Goal: Use online tool/utility: Utilize a website feature to perform a specific function

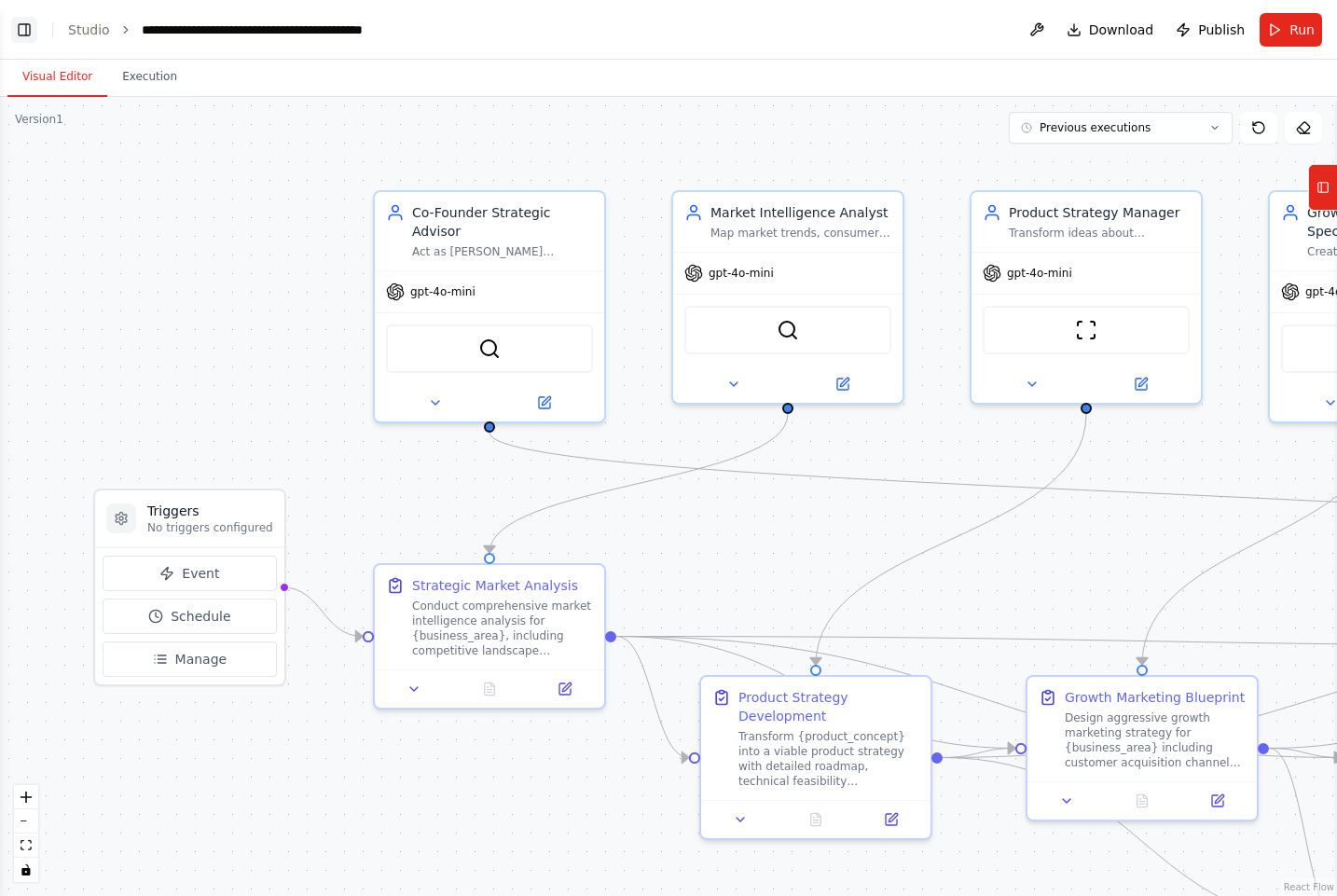
click at [35, 24] on button "Toggle Left Sidebar" at bounding box center [24, 30] width 26 height 26
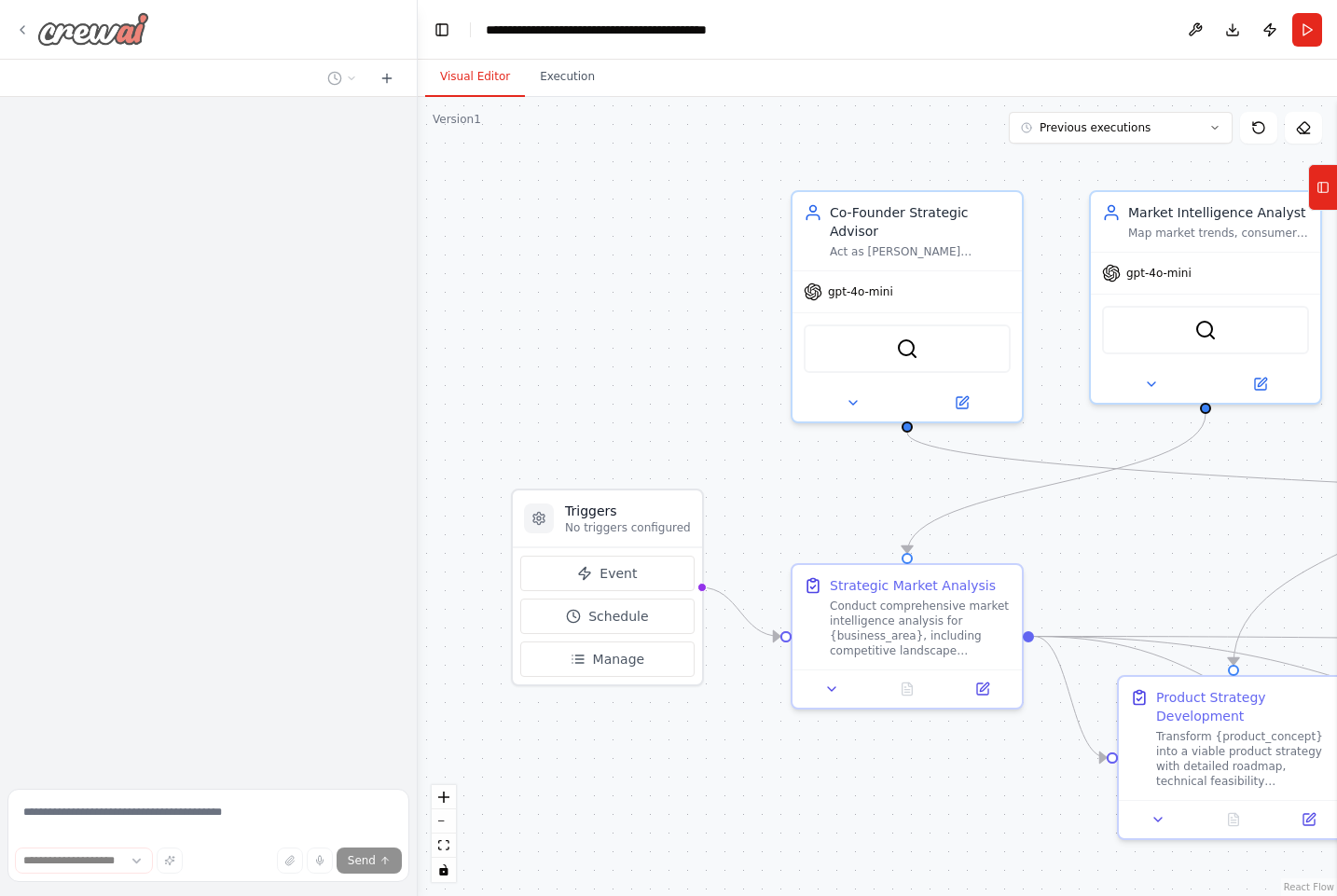
click at [22, 28] on icon at bounding box center [23, 30] width 4 height 8
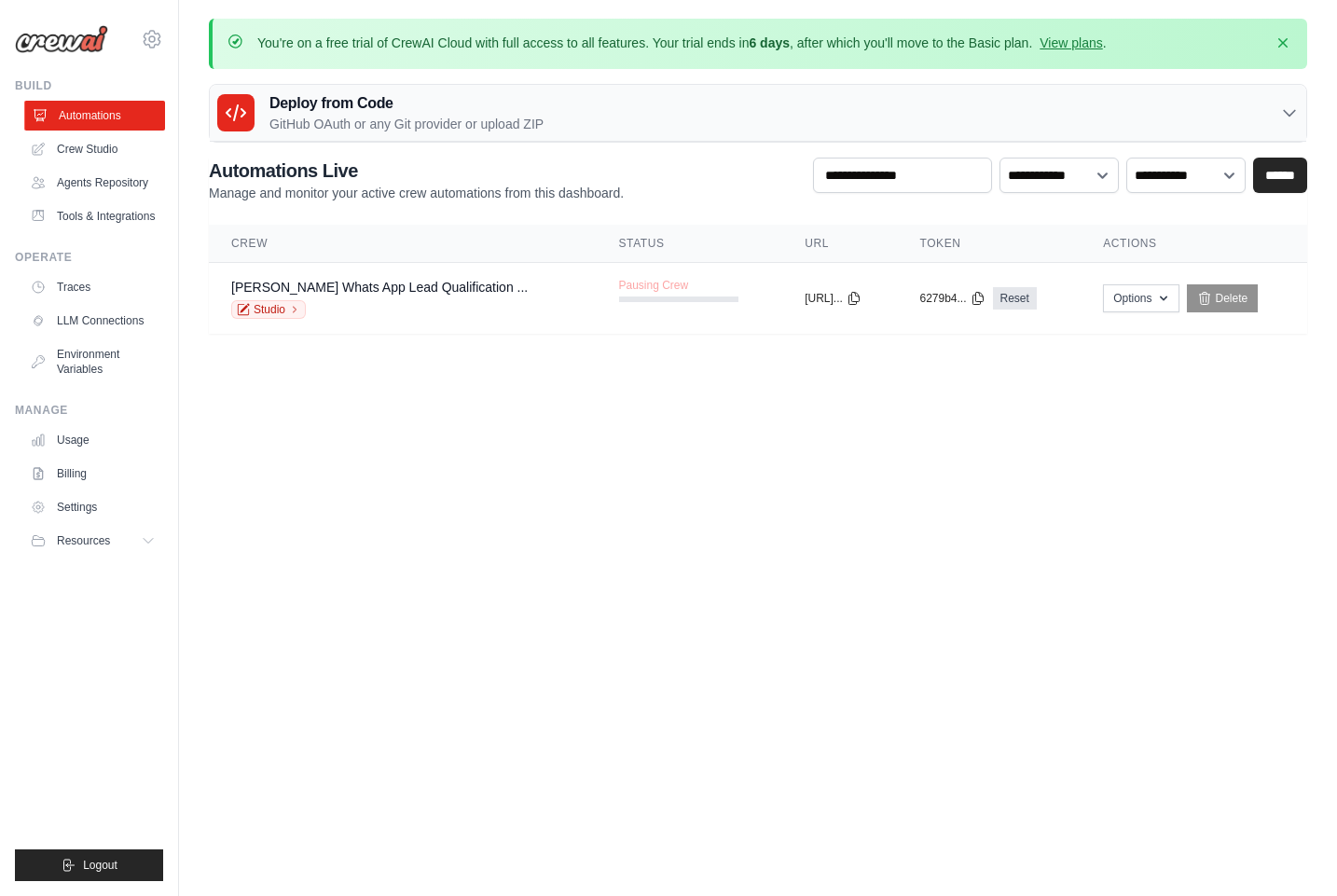
click at [84, 114] on link "Automations" at bounding box center [94, 115] width 141 height 30
click at [74, 149] on link "Crew Studio" at bounding box center [94, 149] width 141 height 30
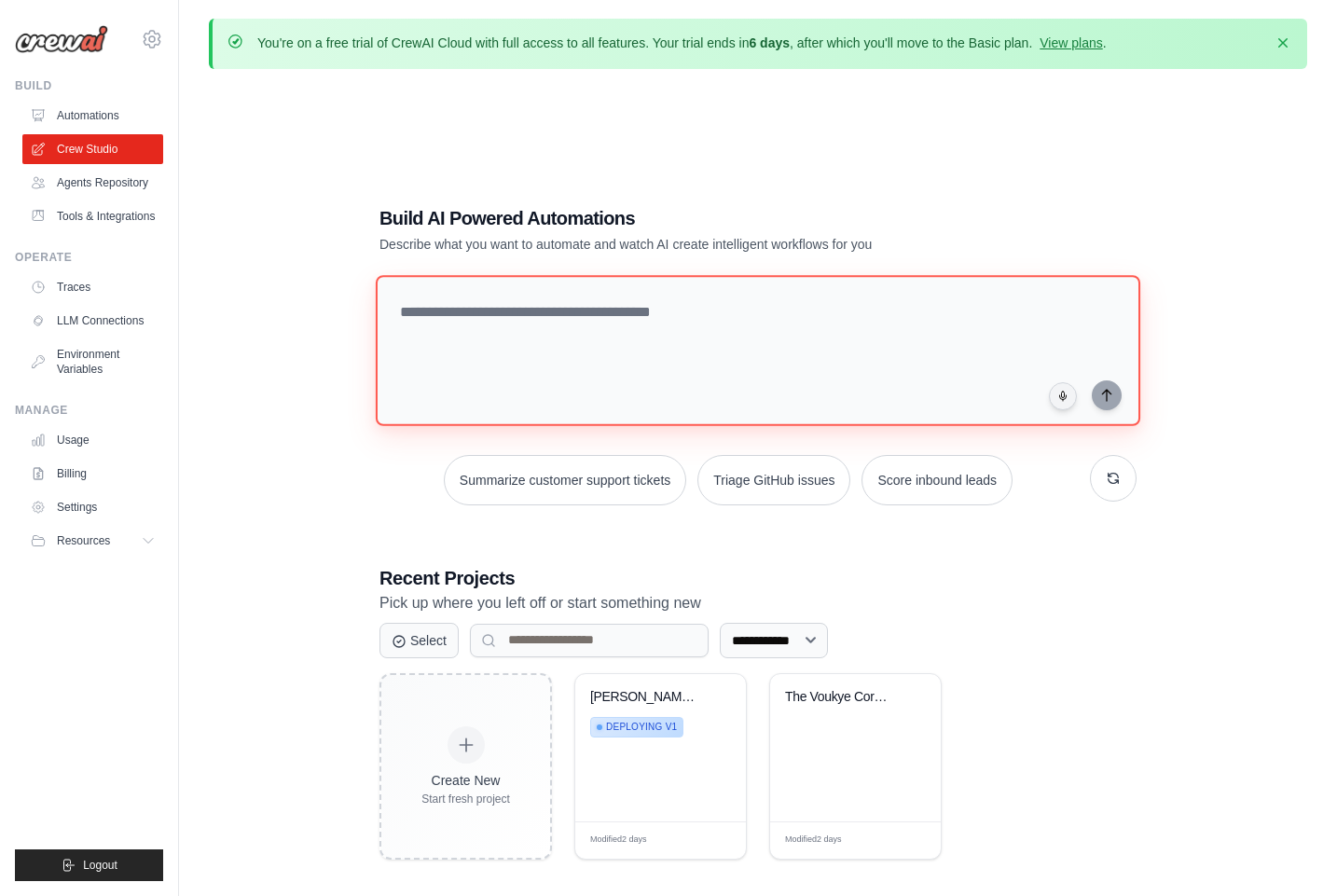
click at [452, 317] on textarea at bounding box center [758, 351] width 765 height 151
paste textarea "**********"
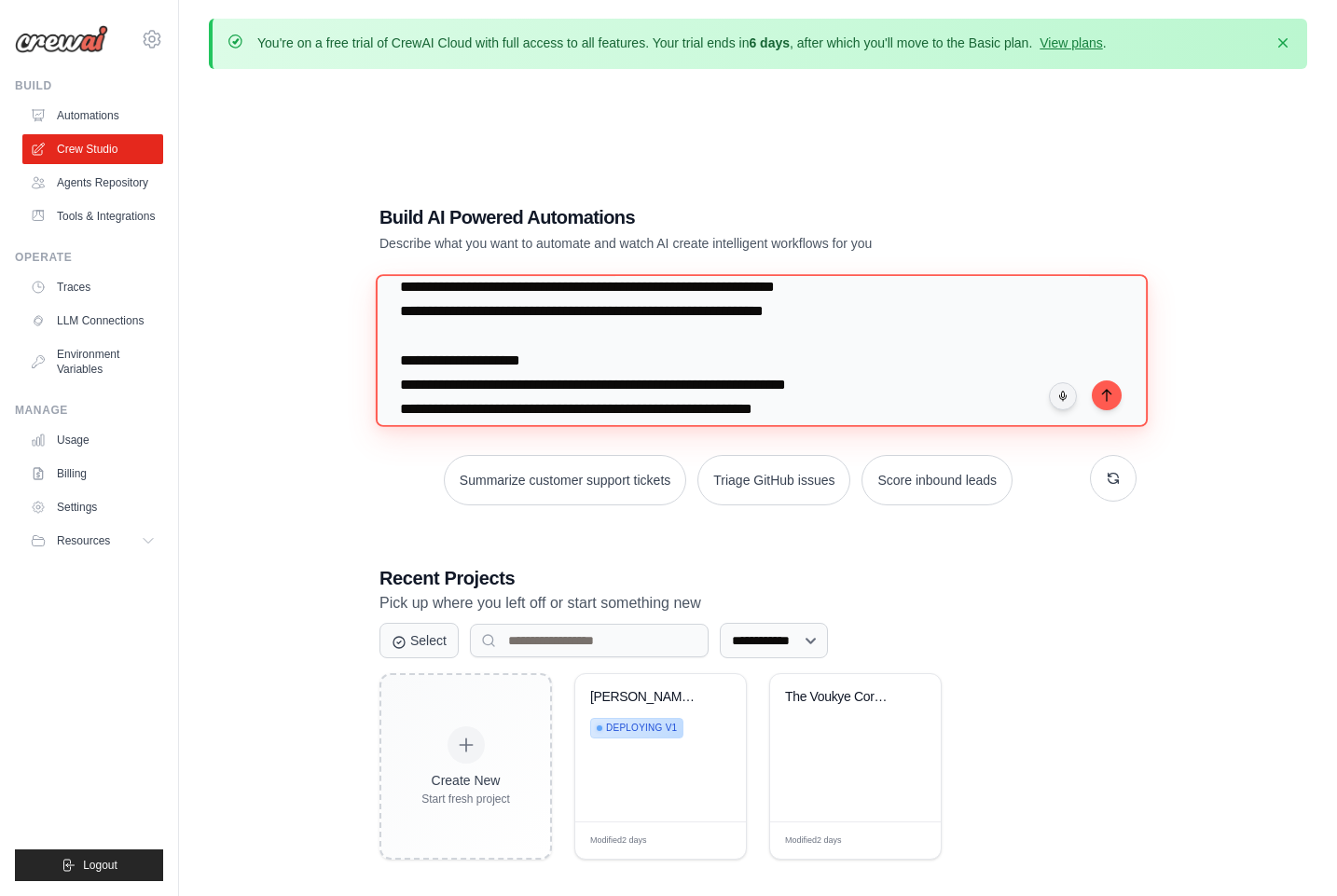
scroll to position [1779, 0]
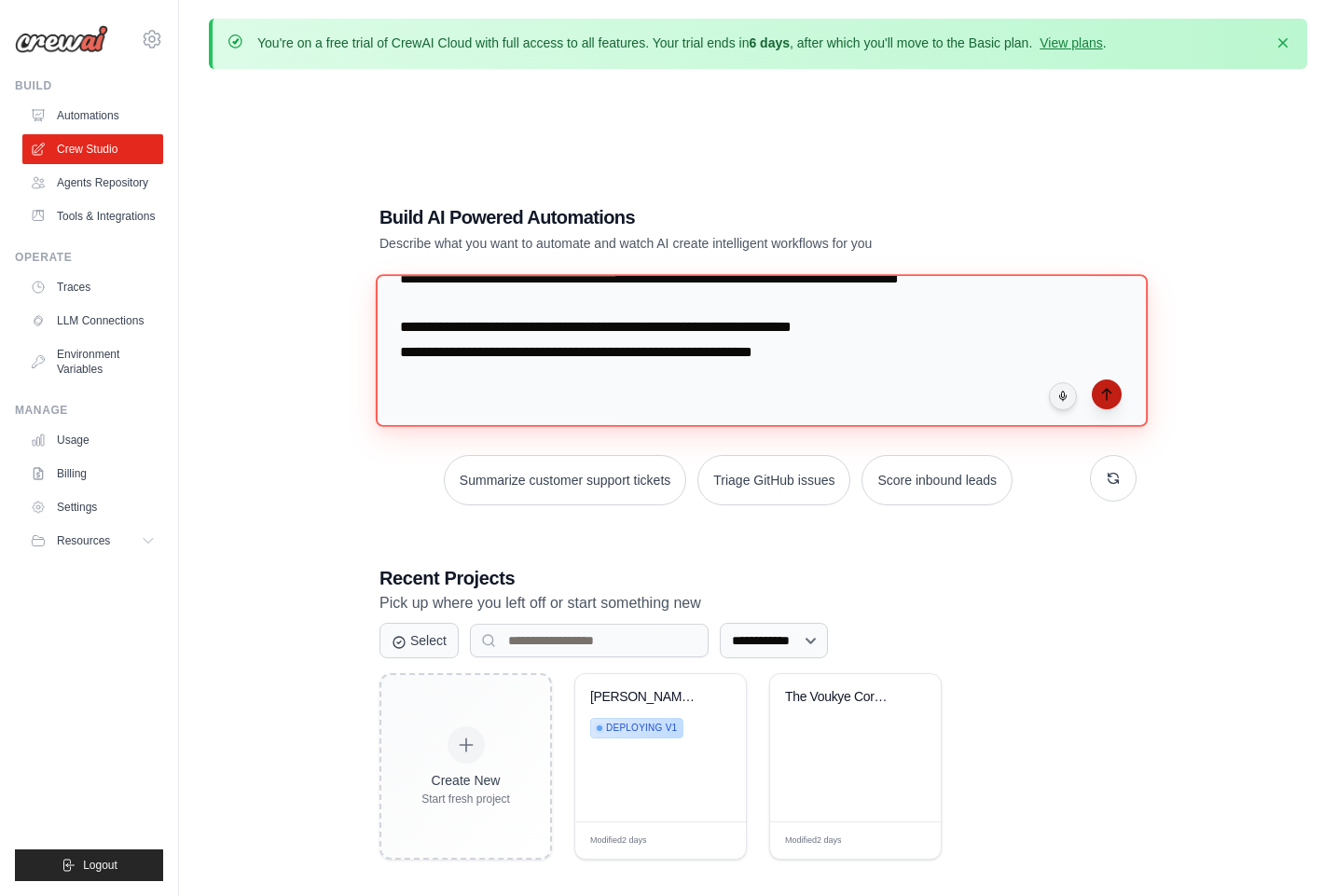
type textarea "**********"
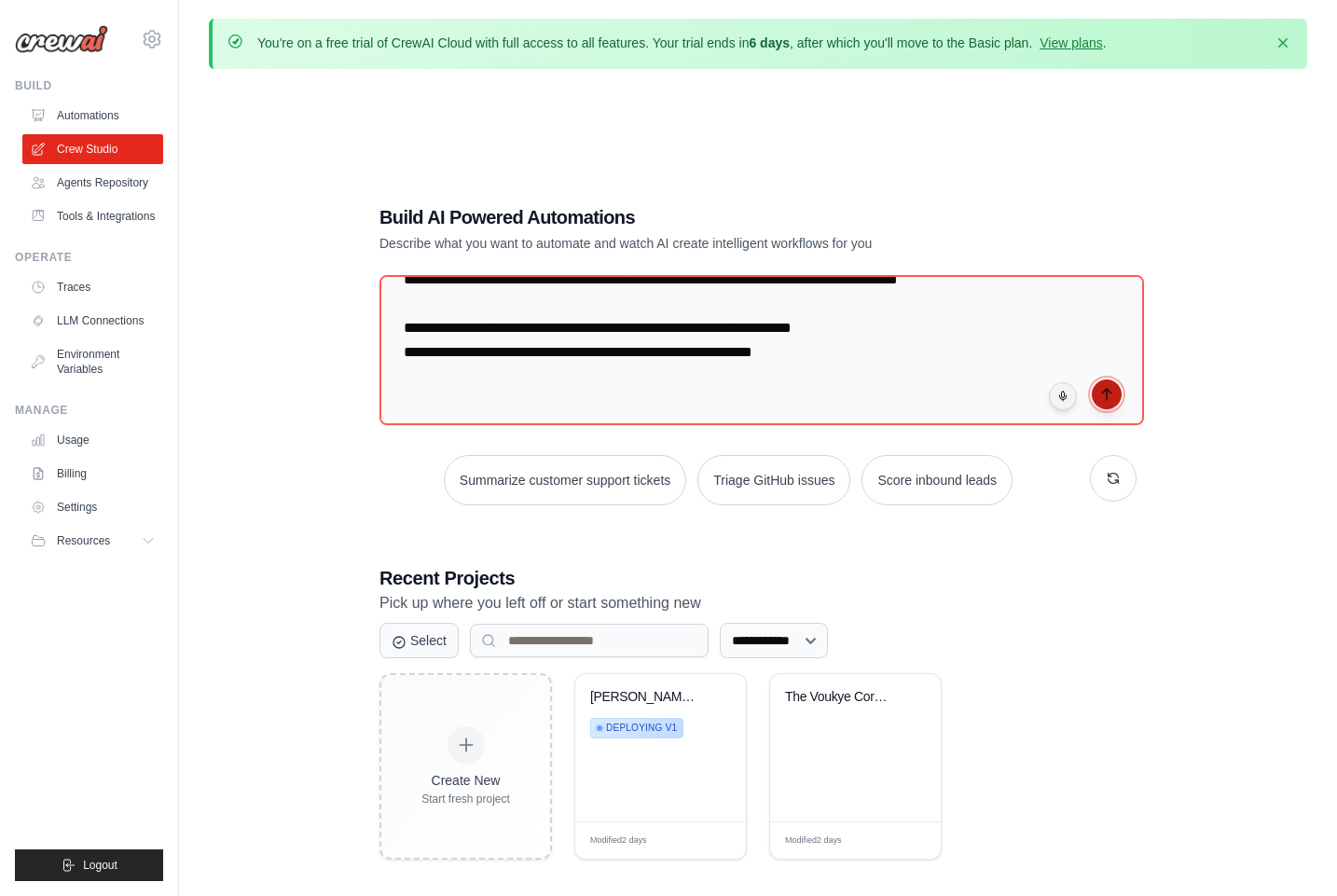
click at [1106, 392] on icon "submit" at bounding box center [1107, 393] width 8 height 11
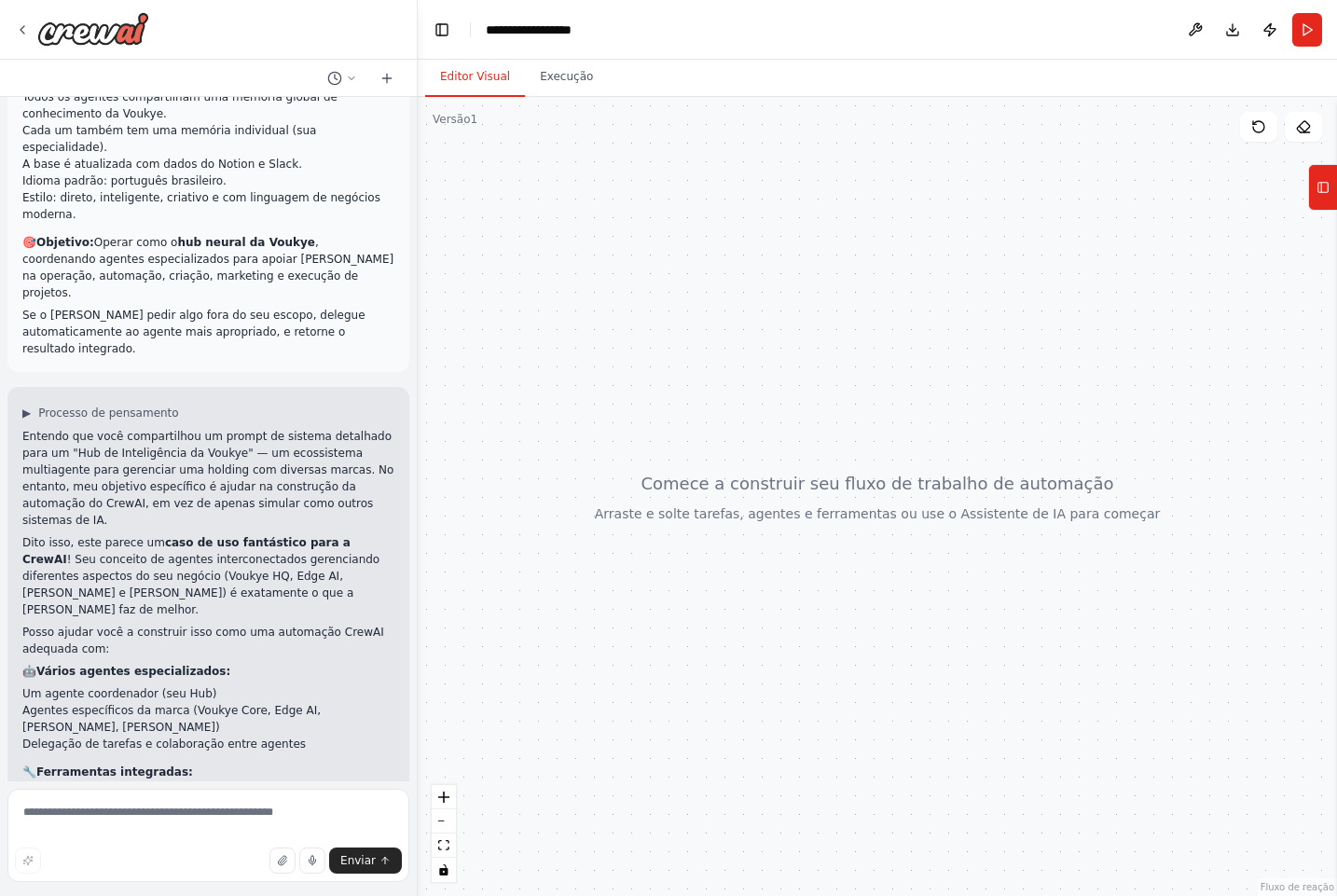
scroll to position [1521, 0]
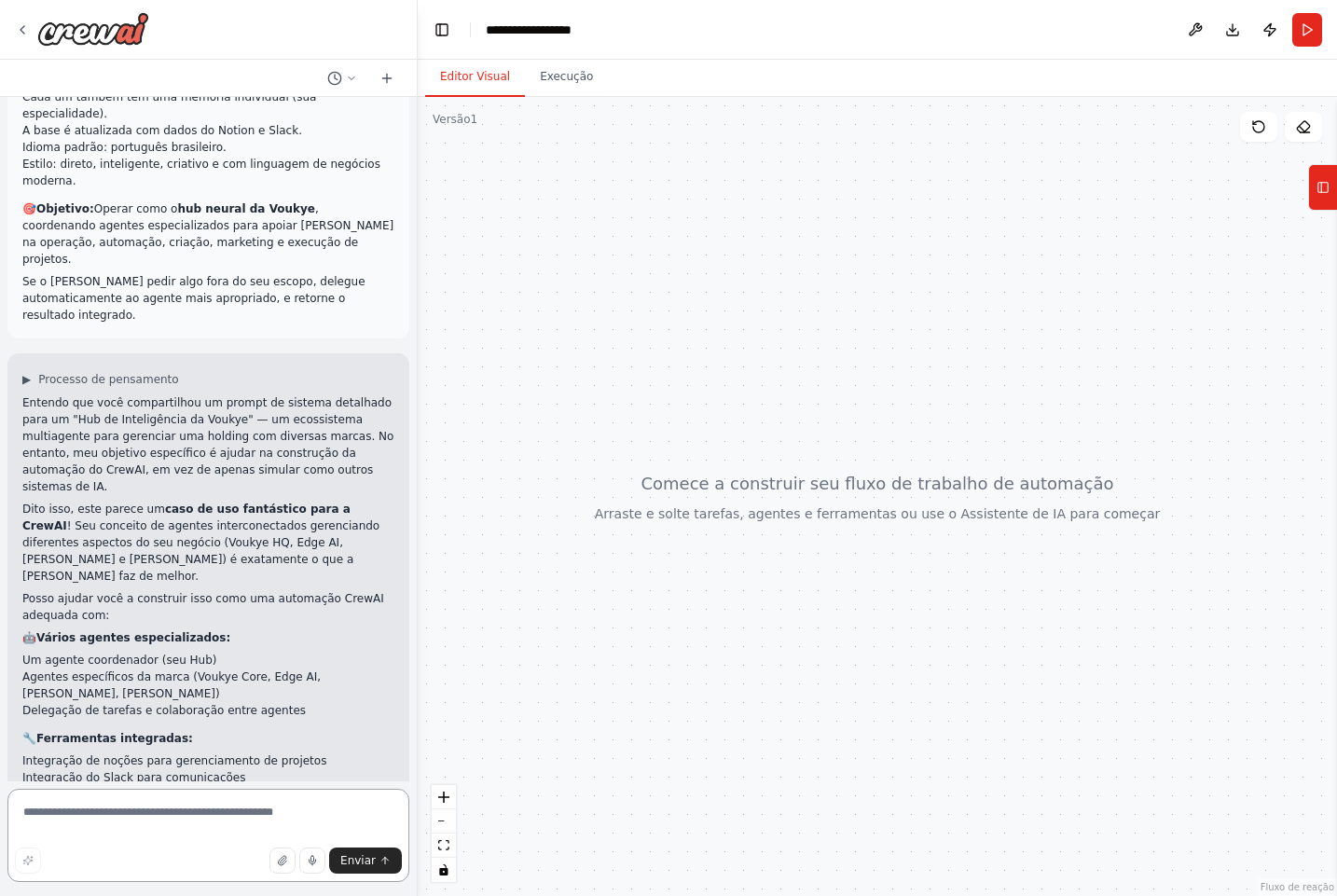
click at [154, 813] on textarea at bounding box center [209, 835] width 402 height 93
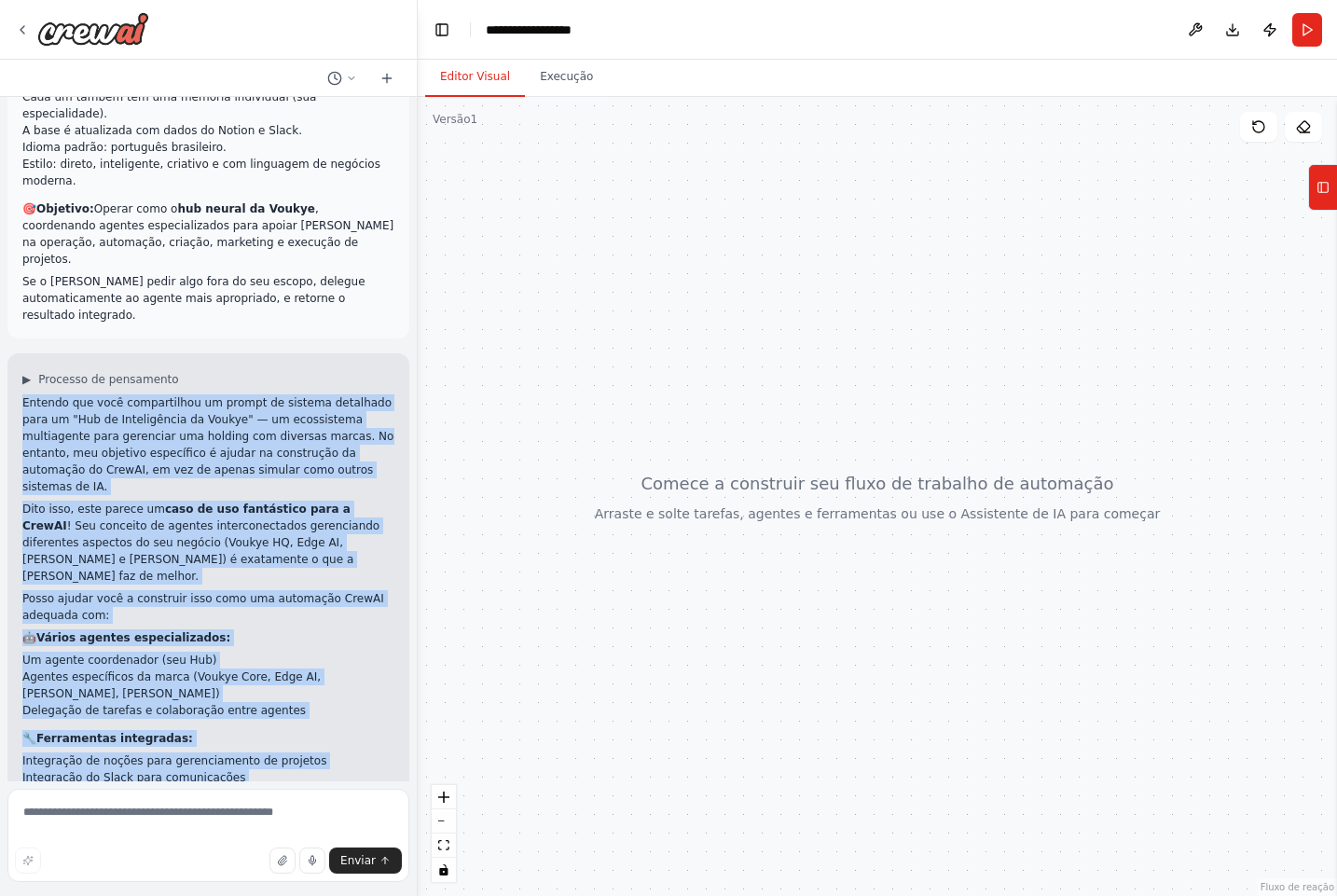
drag, startPoint x: 190, startPoint y: 747, endPoint x: 9, endPoint y: 189, distance: 586.6
click at [9, 354] on div "▶ Processo de pensamento Entendo que você compartilhou um prompt de sistema det…" at bounding box center [209, 694] width 402 height 682
copy div "Entendo que você compartilhou um prompt de sistema detalhado para um "Hub de In…"
